Goal: Information Seeking & Learning: Learn about a topic

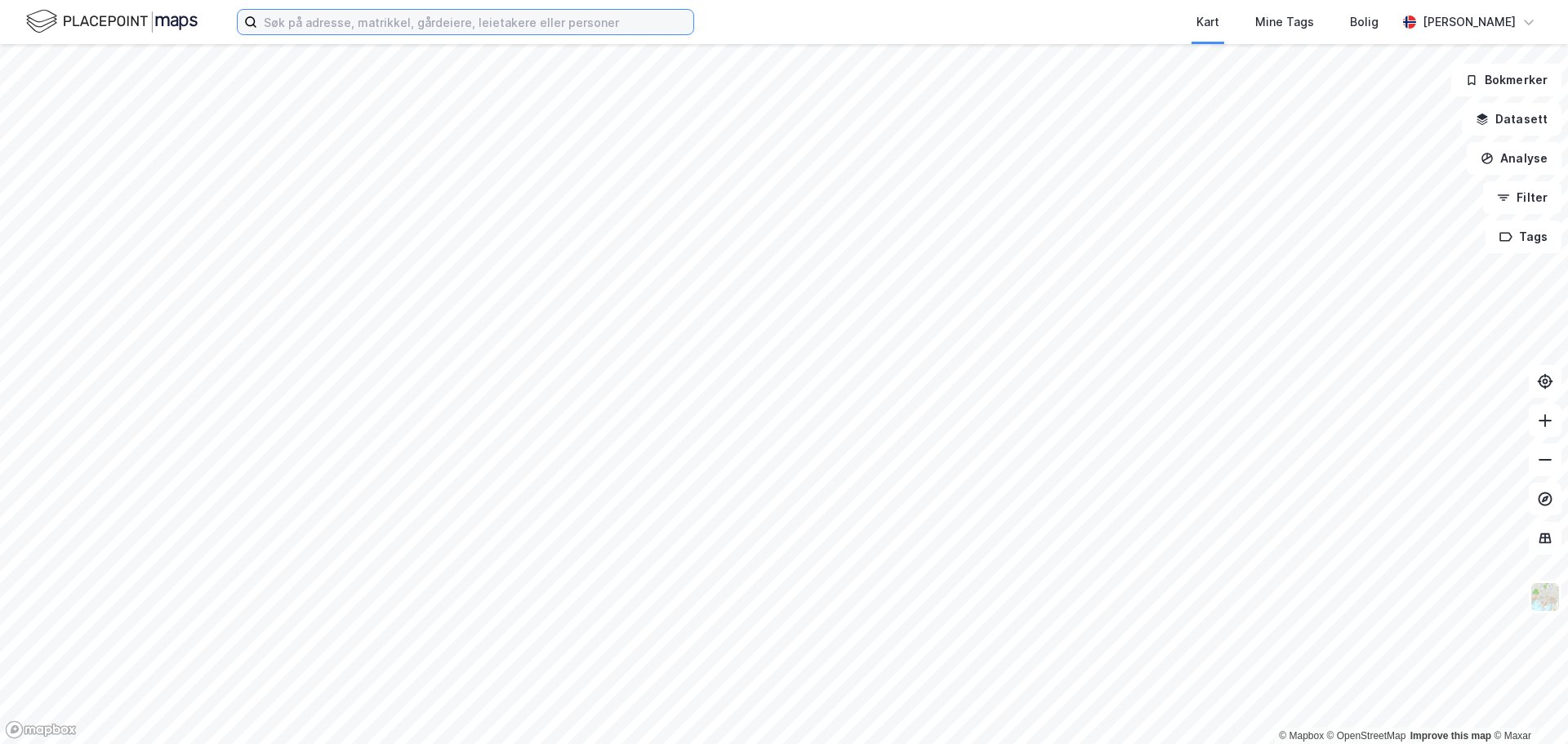
click at [493, 18] on input at bounding box center [475, 21] width 436 height 24
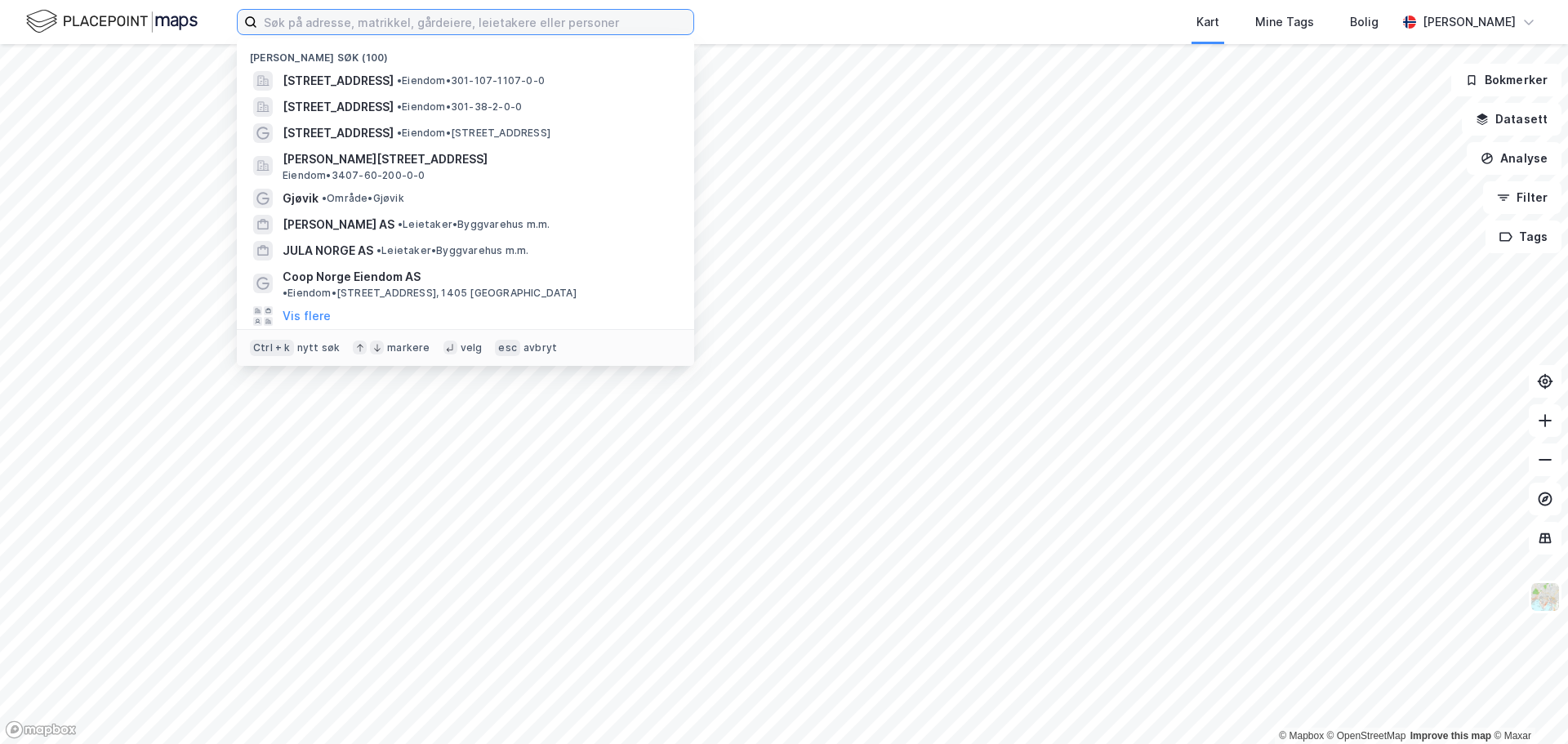
paste input "Kanalsletta 2"
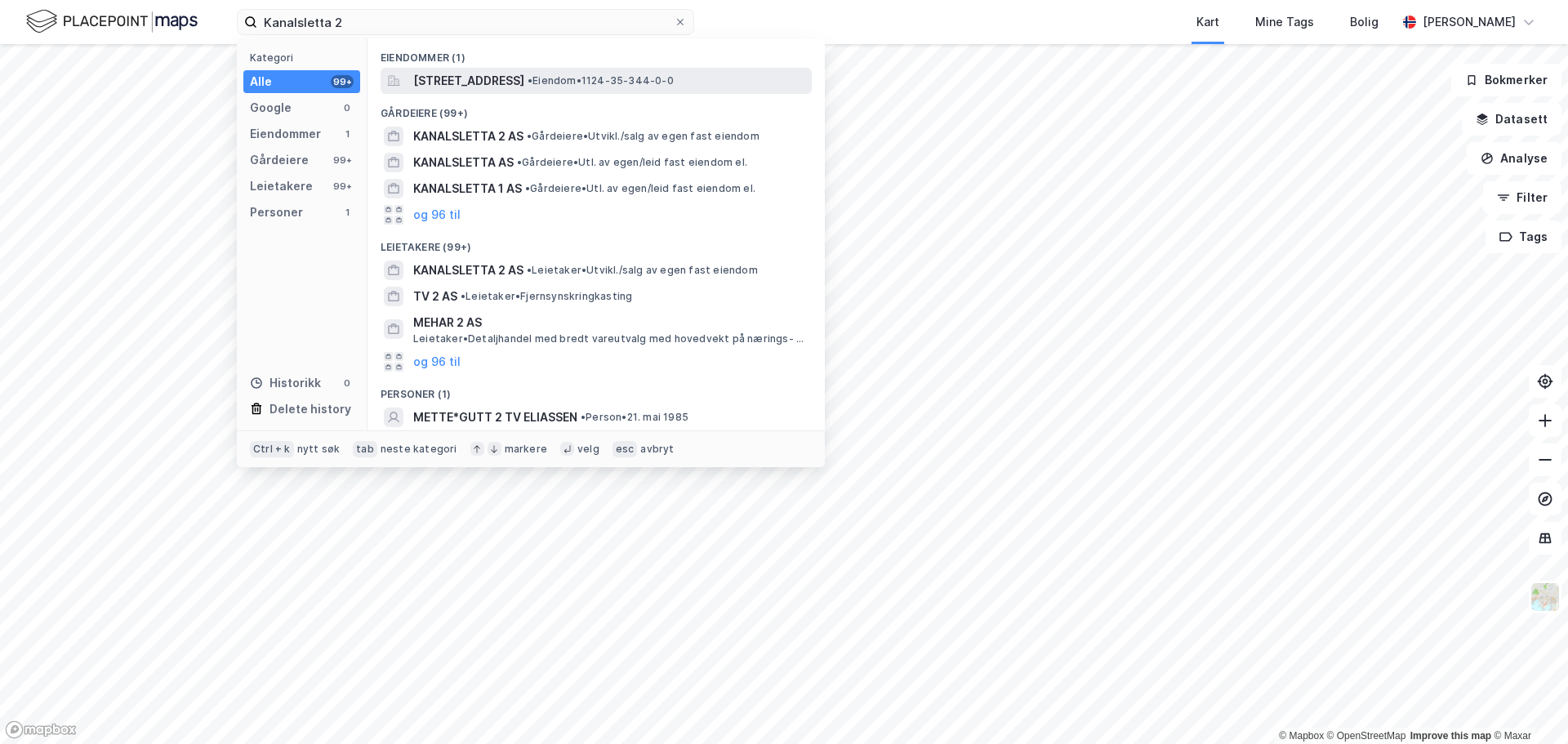
click at [525, 86] on span "[STREET_ADDRESS]" at bounding box center [468, 80] width 111 height 19
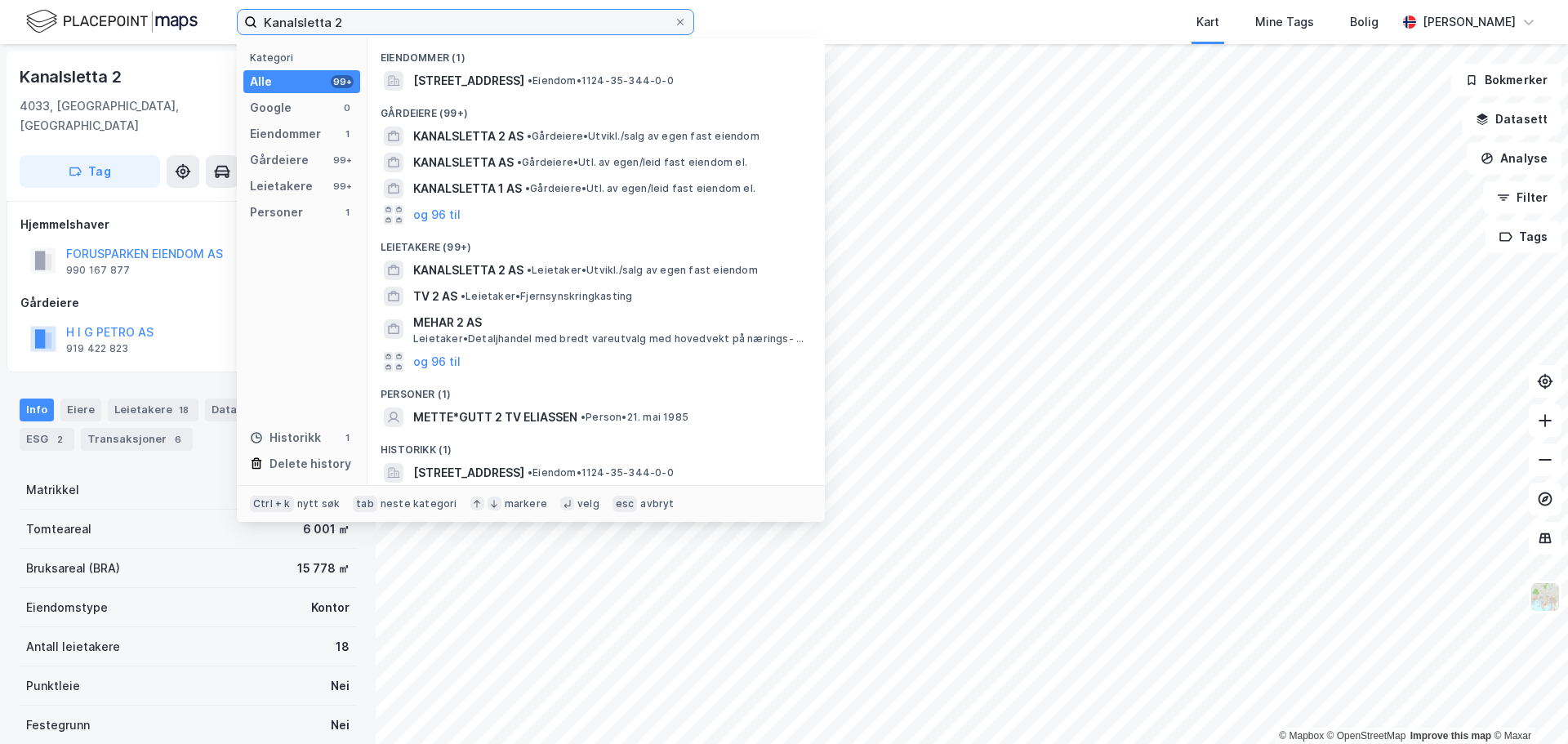
click at [455, 18] on input "Kanalsletta 2" at bounding box center [466, 21] width 416 height 24
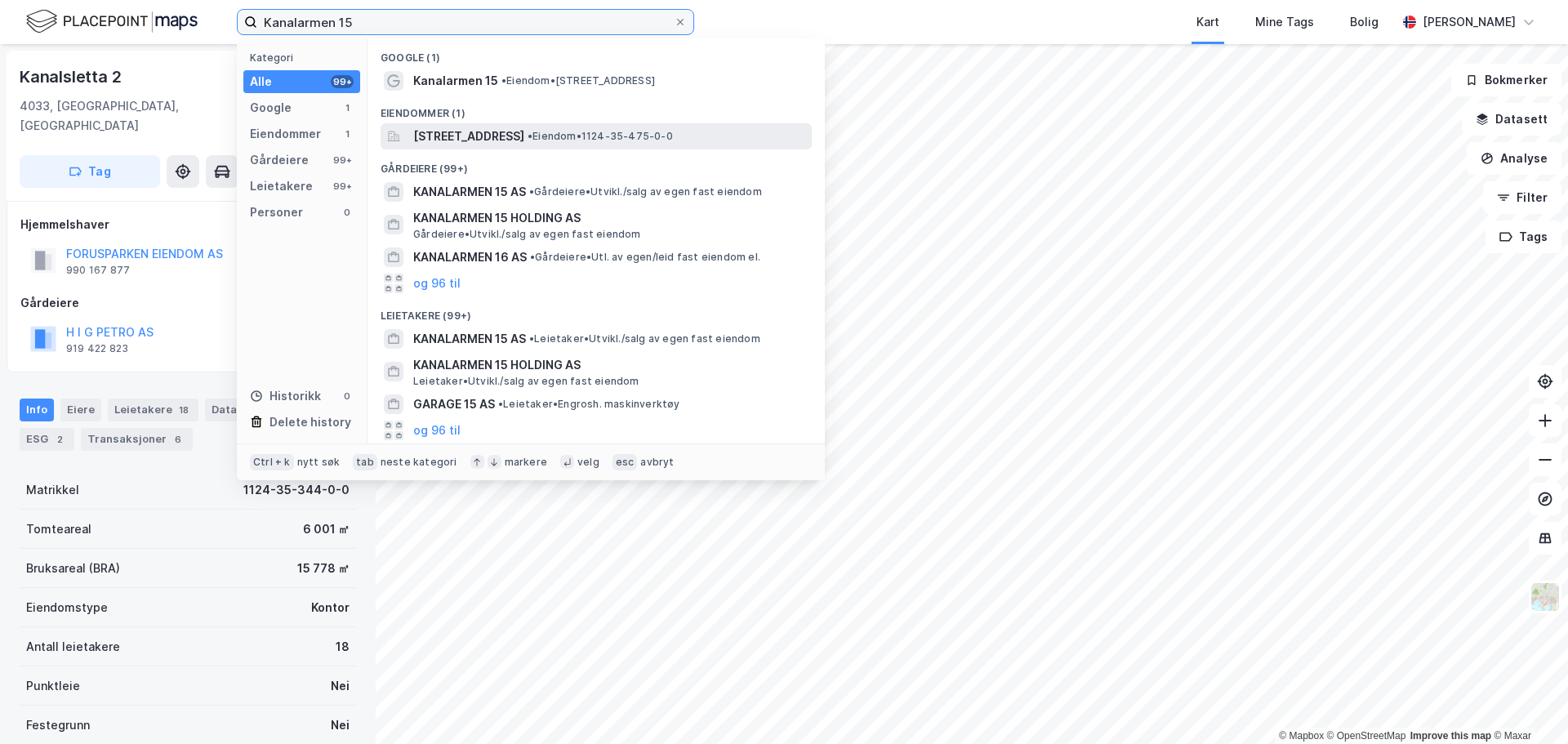
type input "Kanalarmen 15"
click at [515, 138] on span "[STREET_ADDRESS]" at bounding box center [468, 136] width 111 height 19
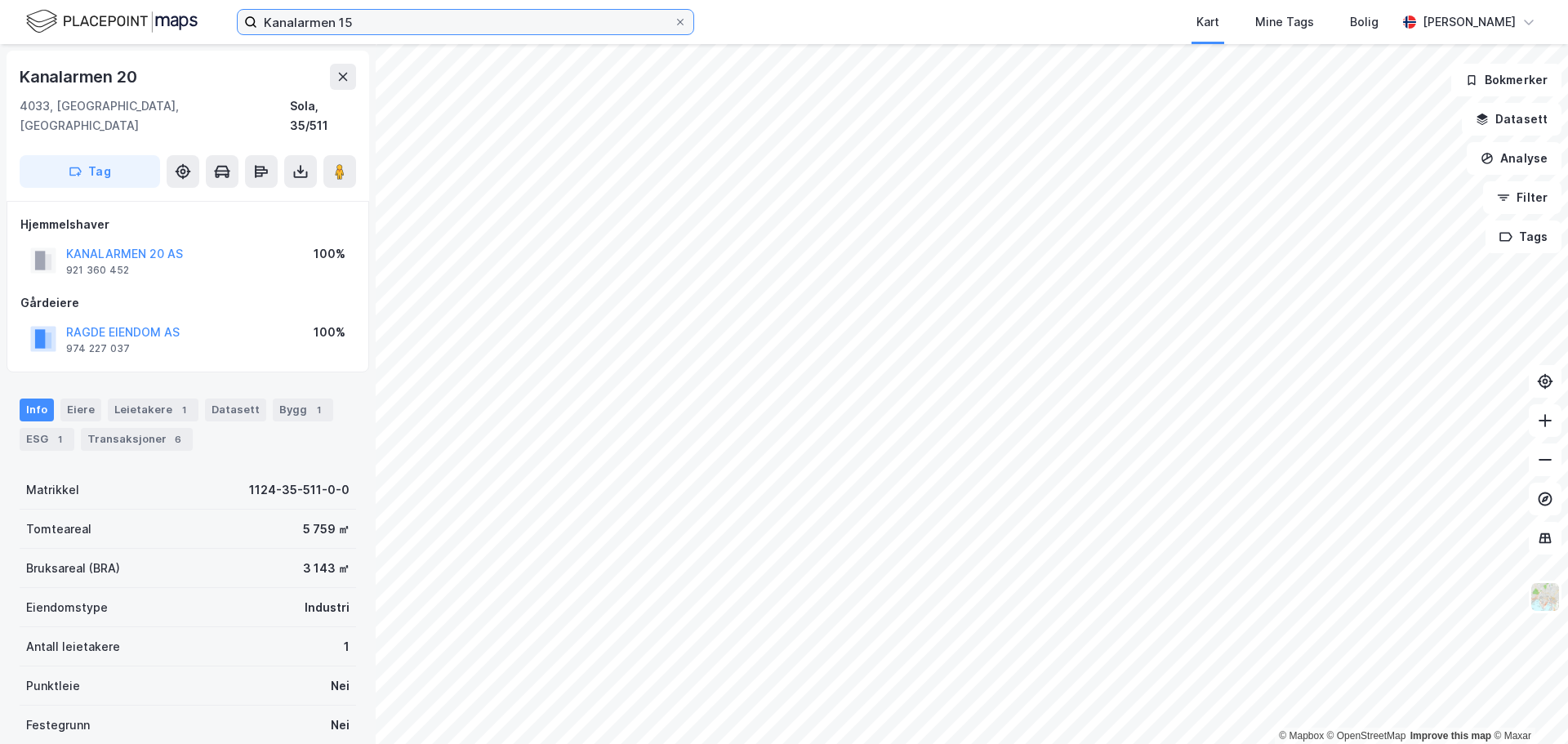
click at [388, 15] on input "Kanalarmen 15" at bounding box center [466, 21] width 416 height 24
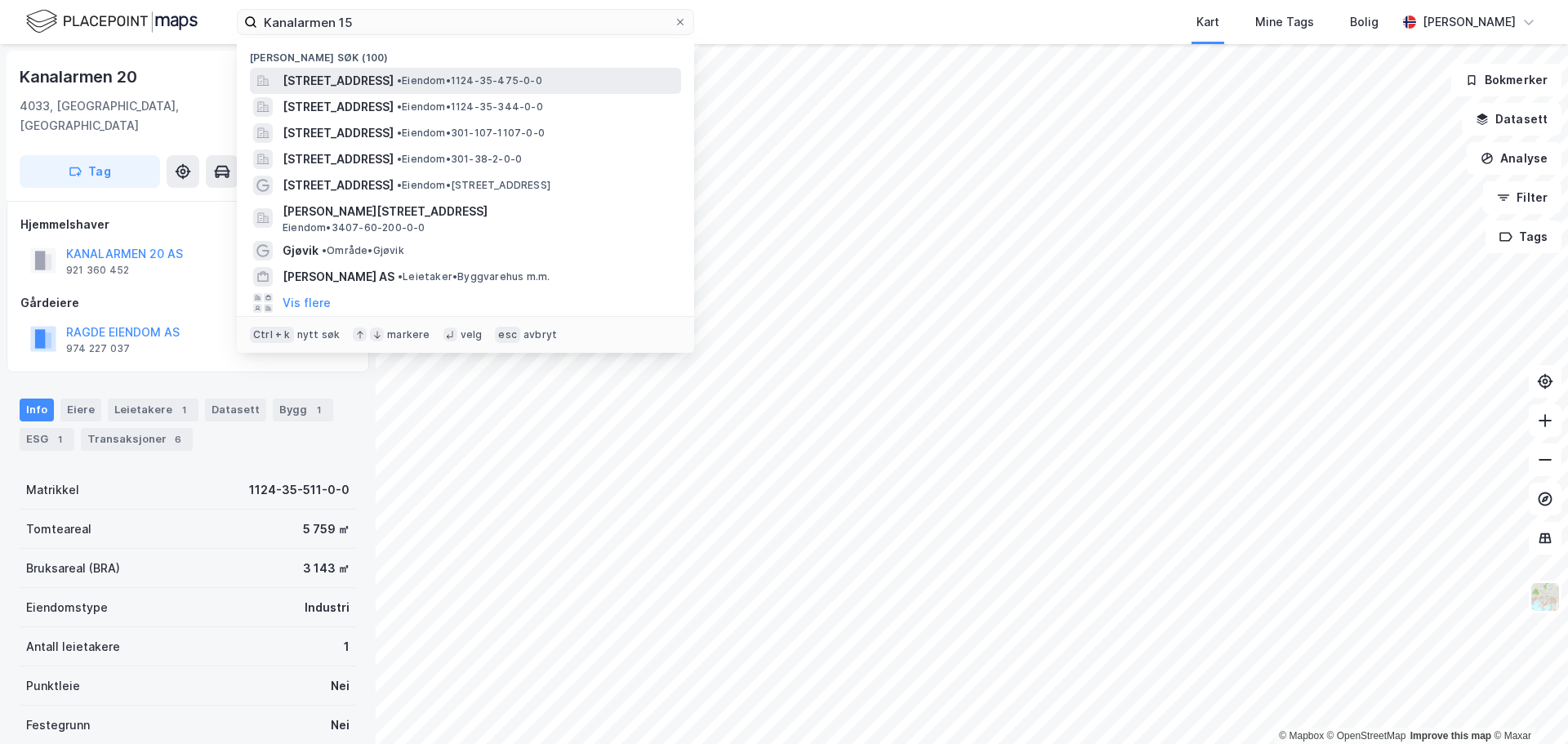
click at [317, 80] on span "[STREET_ADDRESS]" at bounding box center [338, 80] width 111 height 19
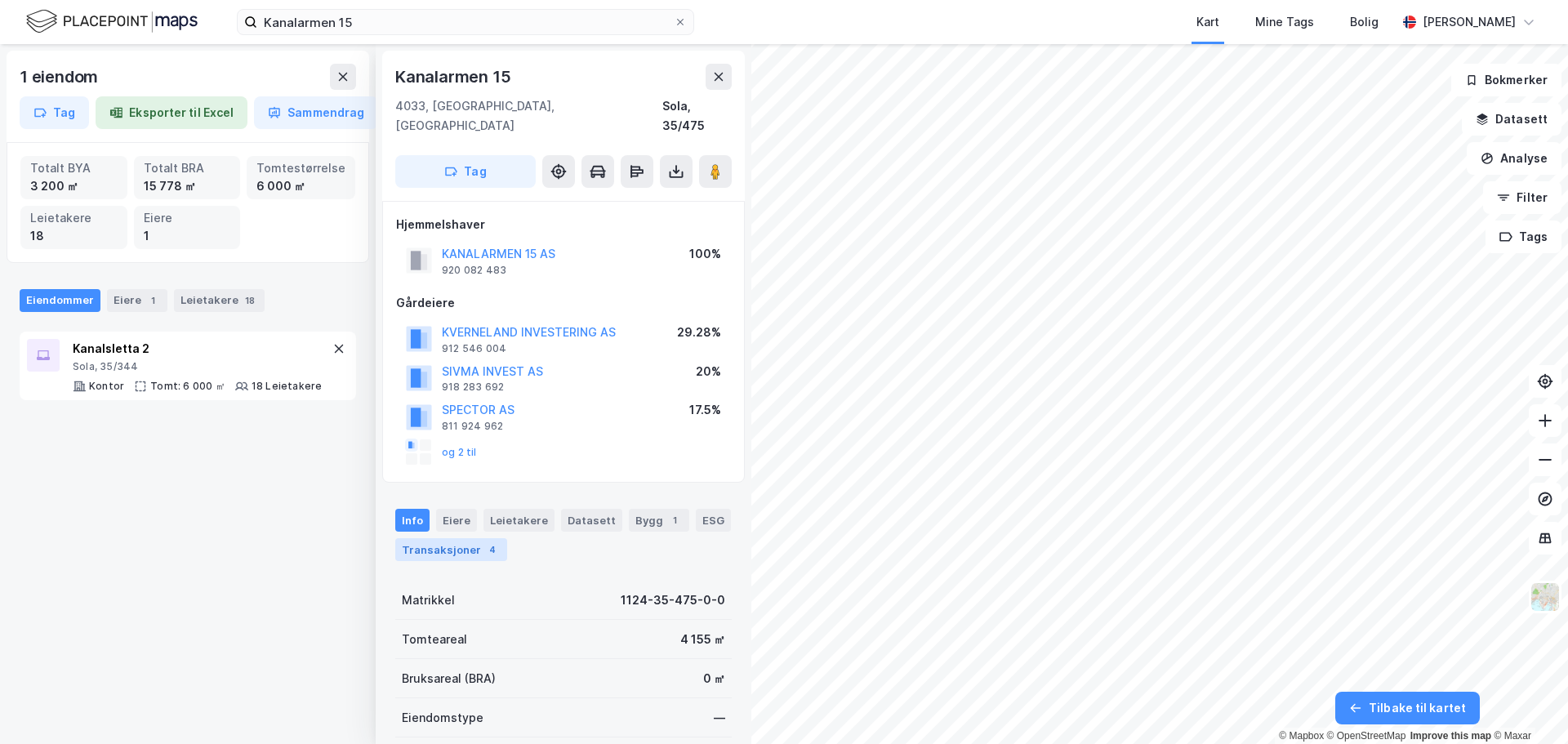
click at [472, 538] on div "Transaksjoner 4" at bounding box center [451, 550] width 112 height 23
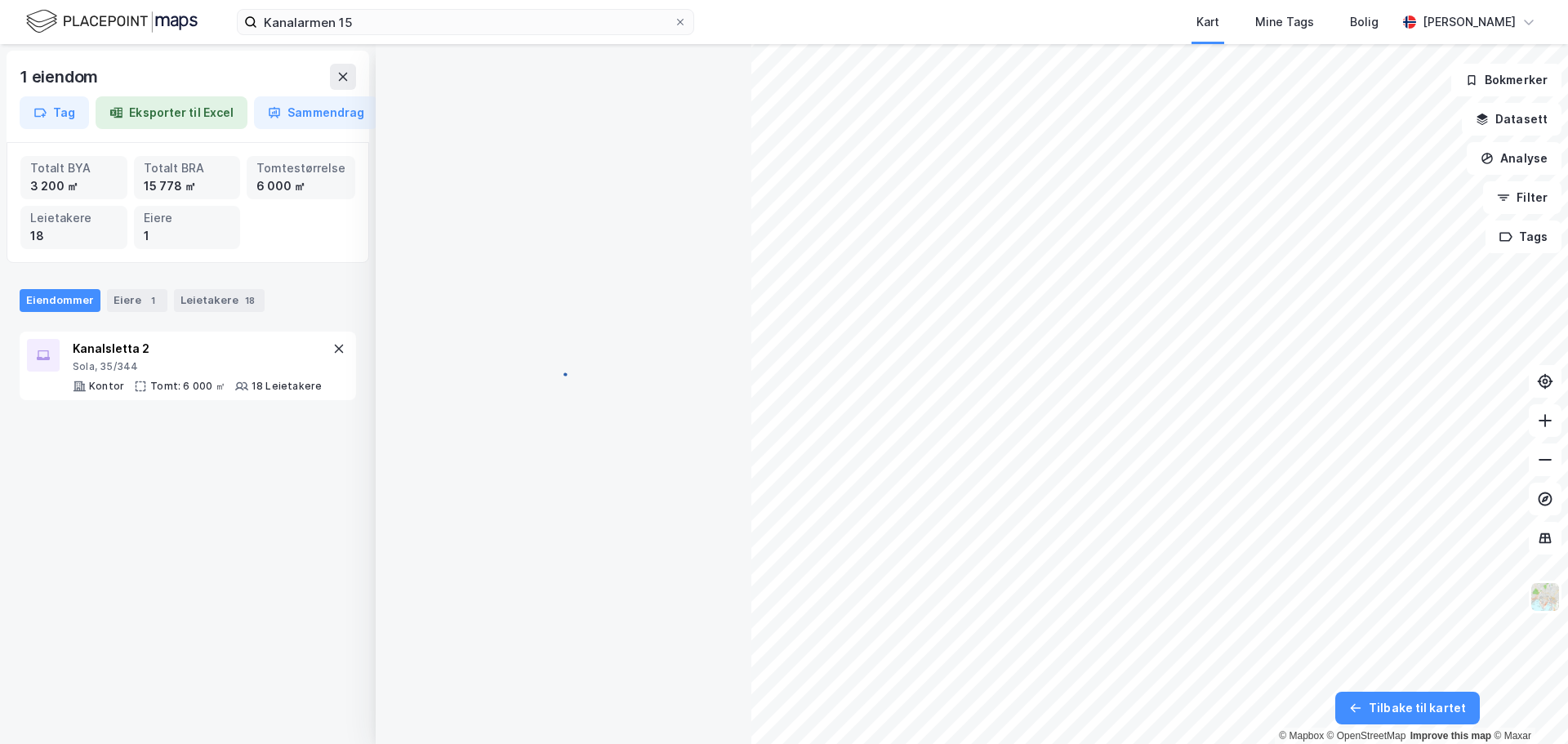
scroll to position [13, 0]
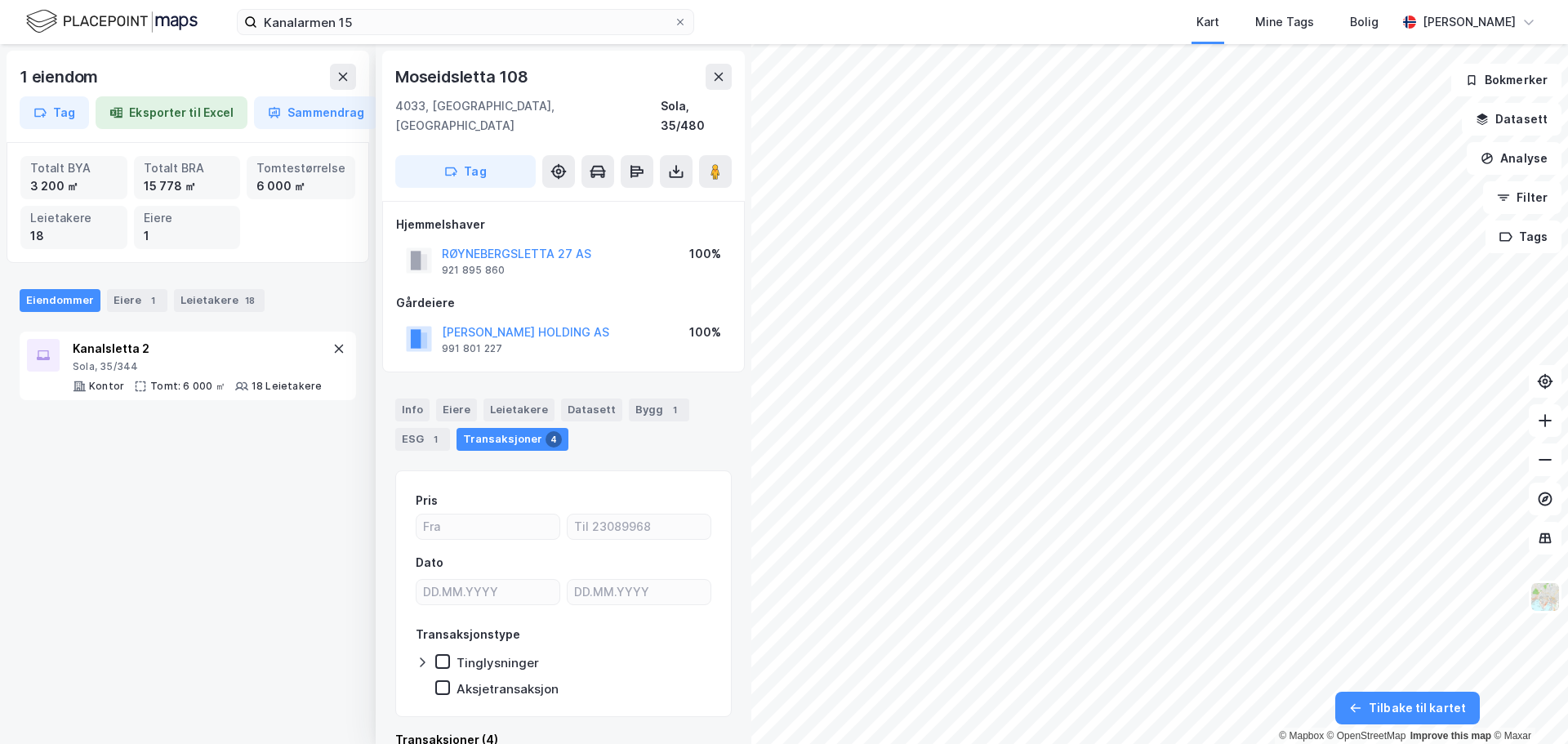
scroll to position [13, 0]
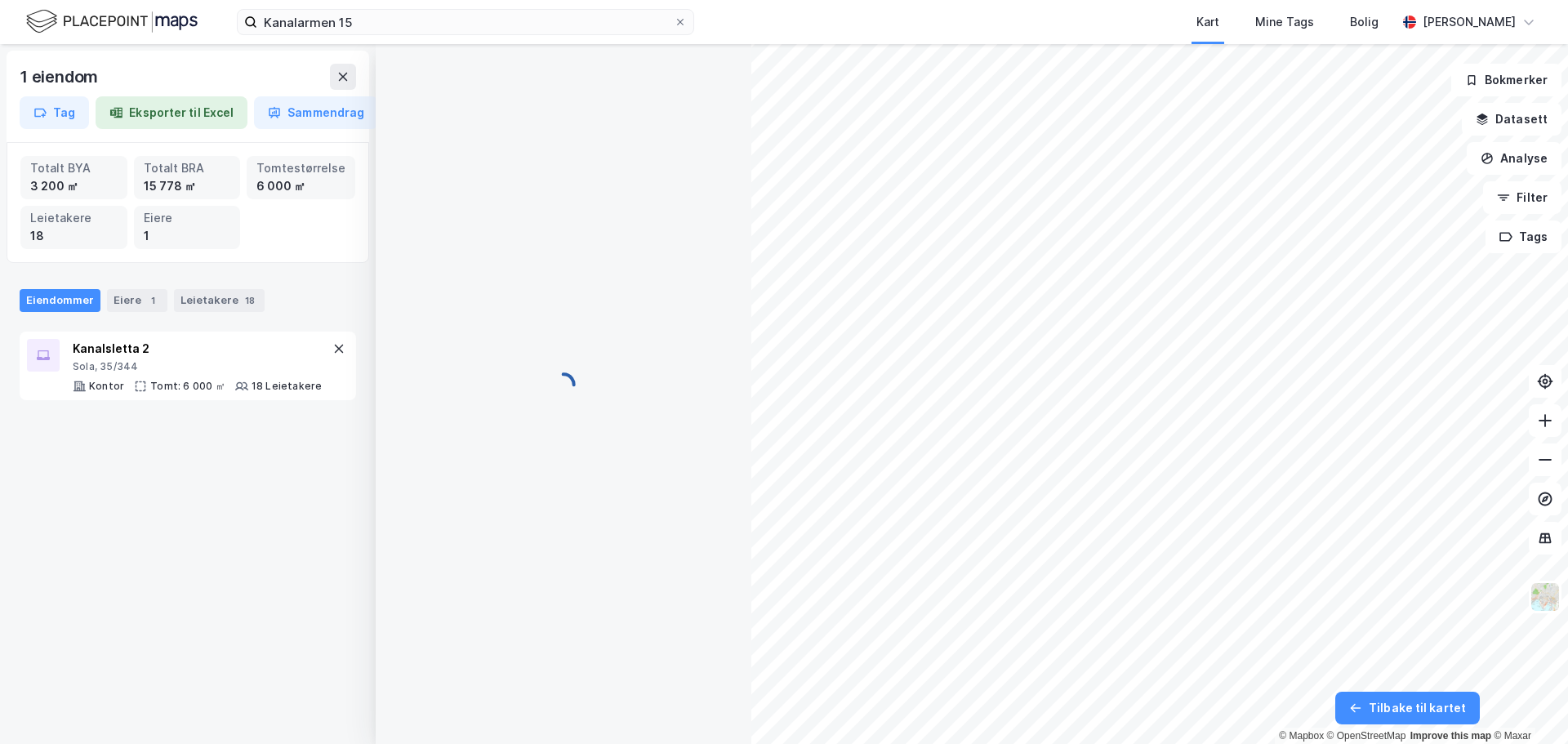
scroll to position [13, 0]
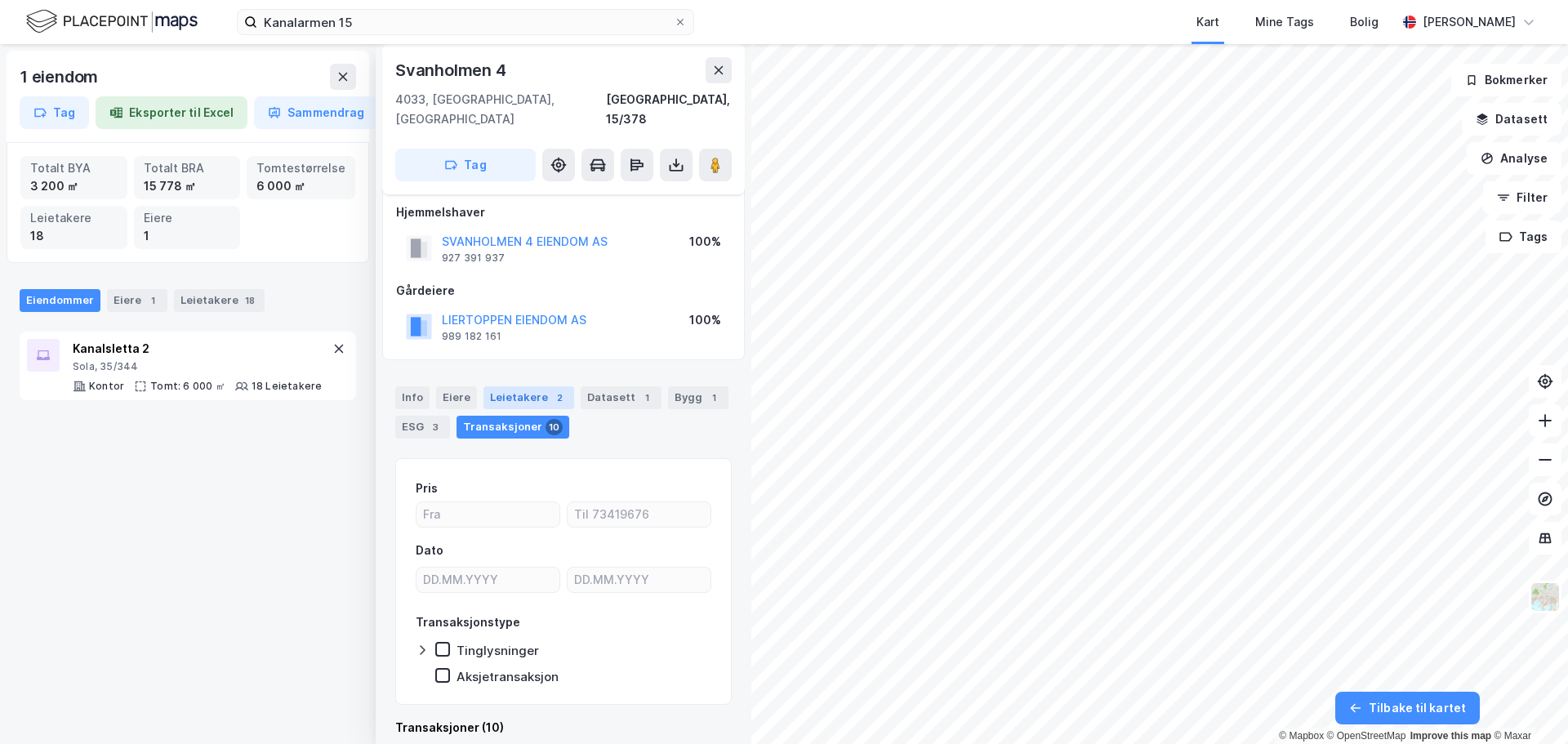
click at [491, 386] on div "Leietakere 2" at bounding box center [528, 398] width 91 height 23
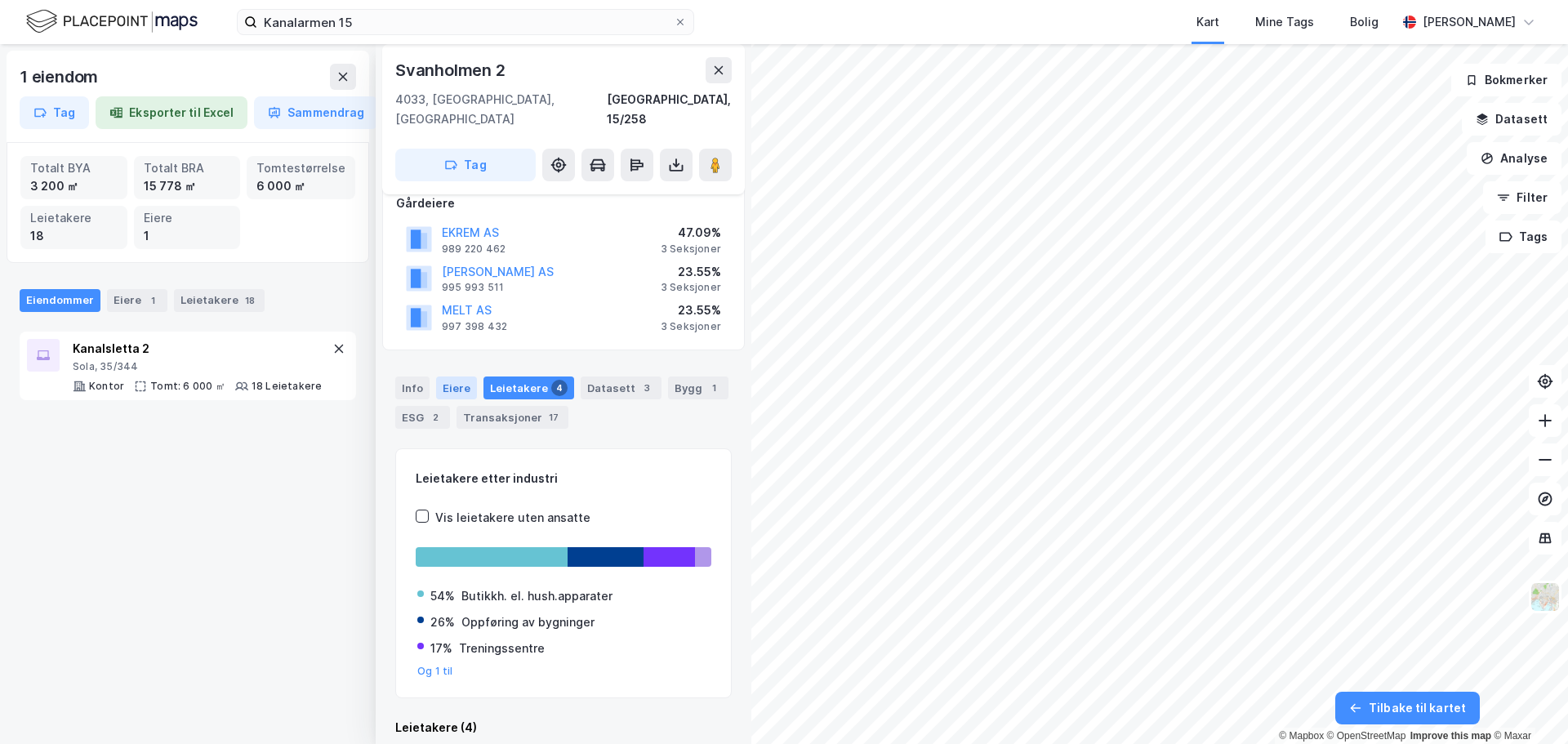
click at [447, 376] on div "Eiere" at bounding box center [456, 388] width 41 height 23
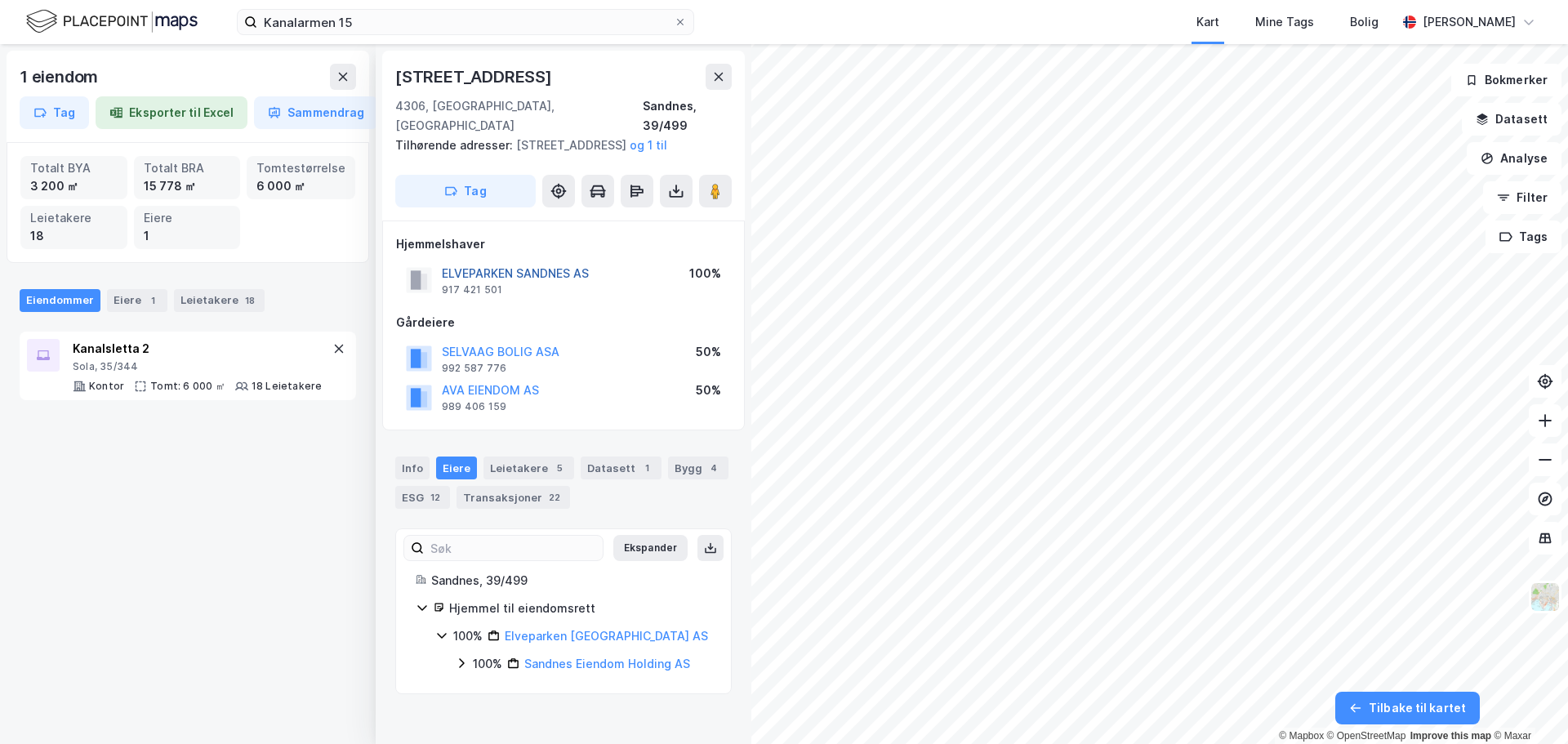
click at [0, 0] on button "ELVEPARKEN SANDNES AS" at bounding box center [0, 0] width 0 height 0
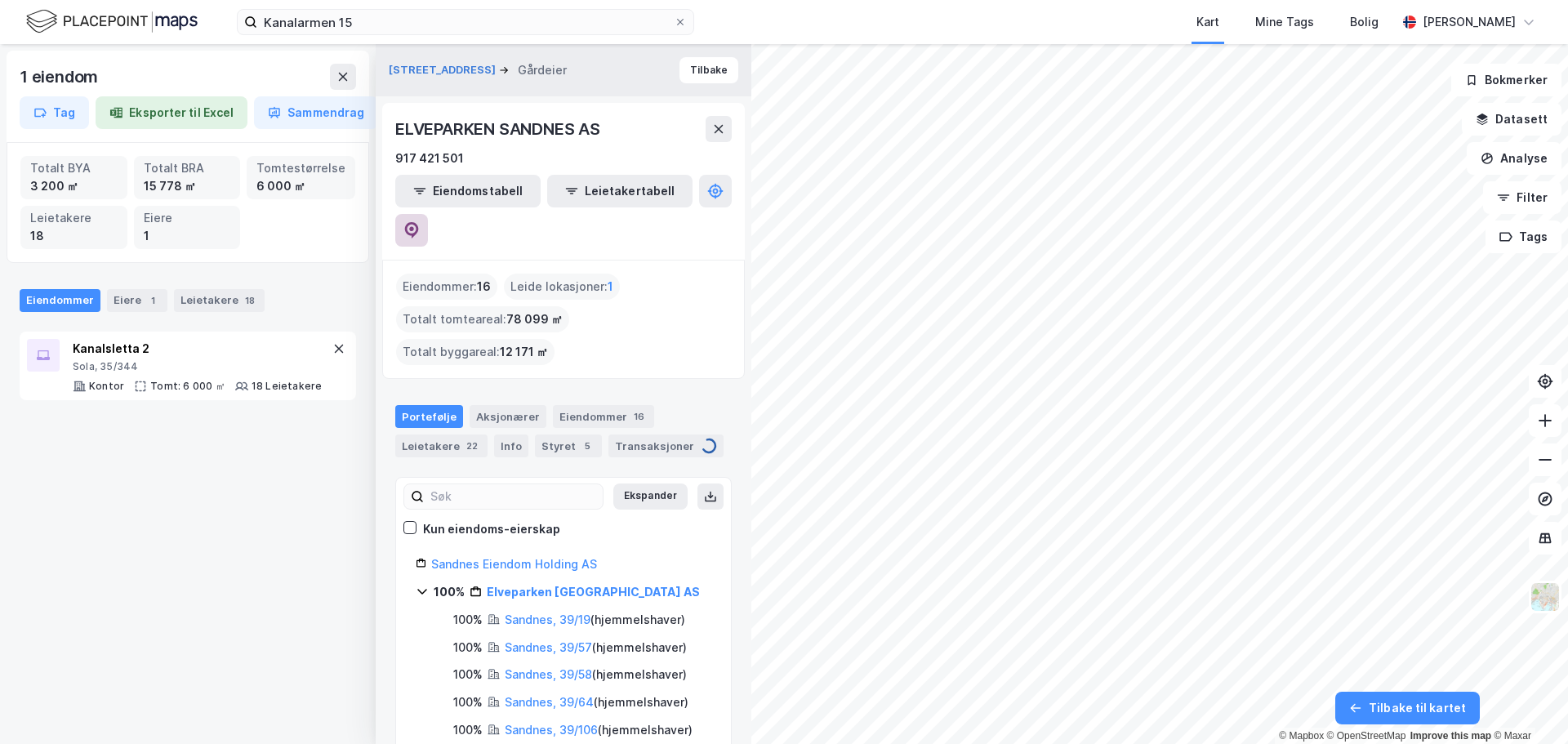
click at [419, 222] on icon at bounding box center [411, 229] width 14 height 16
